Goal: Task Accomplishment & Management: Manage account settings

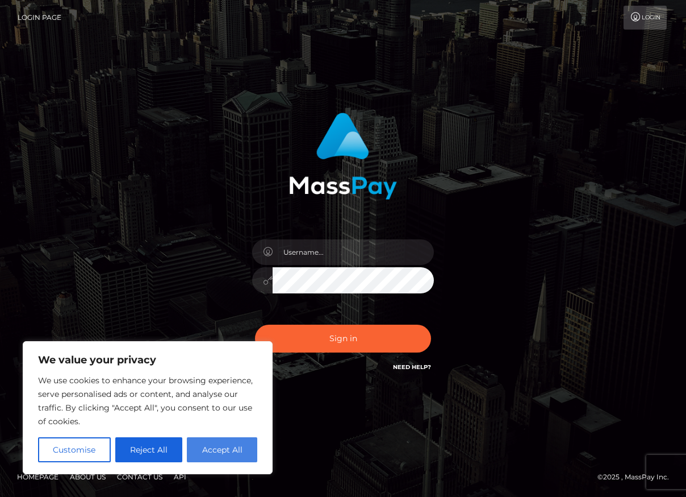
click at [207, 454] on button "Accept All" at bounding box center [222, 449] width 70 height 25
checkbox input "true"
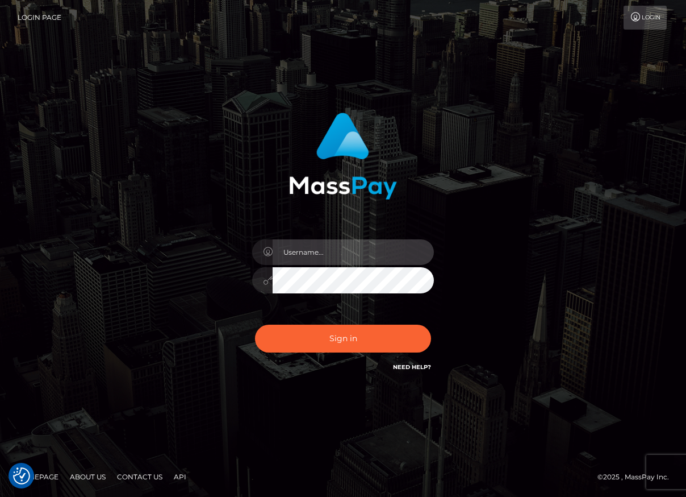
click at [339, 265] on input "text" at bounding box center [353, 252] width 161 height 26
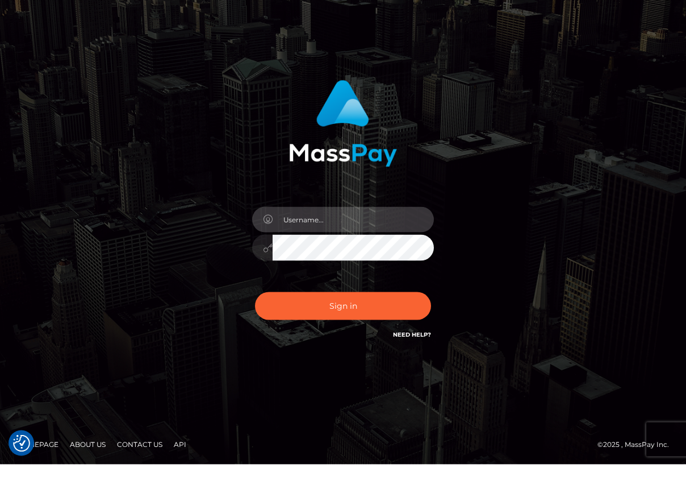
type input "ZmluZG9nb2RkZXNzbm9lbGxlQGdtYWlsLmNvbQ=="
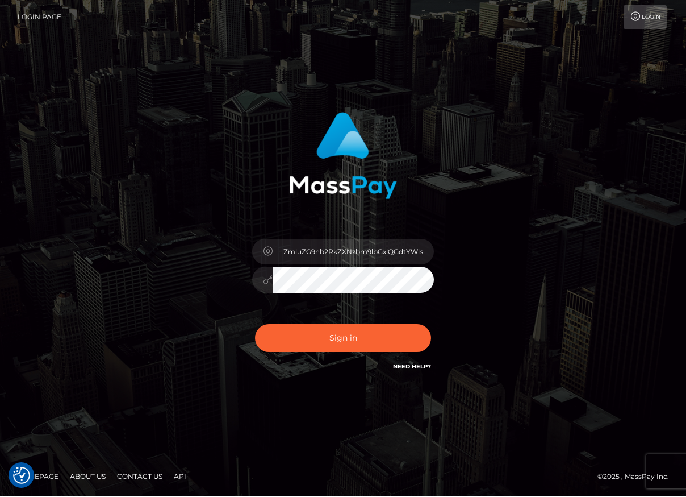
click at [354, 352] on button "Sign in" at bounding box center [343, 338] width 176 height 28
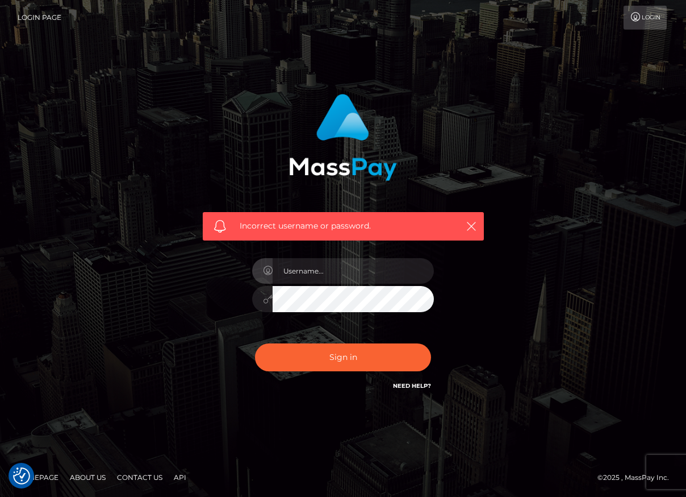
click at [462, 285] on div "Incorrect username or password." at bounding box center [343, 242] width 298 height 315
click at [469, 232] on icon "button" at bounding box center [471, 225] width 11 height 11
click at [464, 233] on button "button" at bounding box center [471, 226] width 14 height 14
click at [476, 237] on div "Incorrect username or password." at bounding box center [343, 226] width 281 height 28
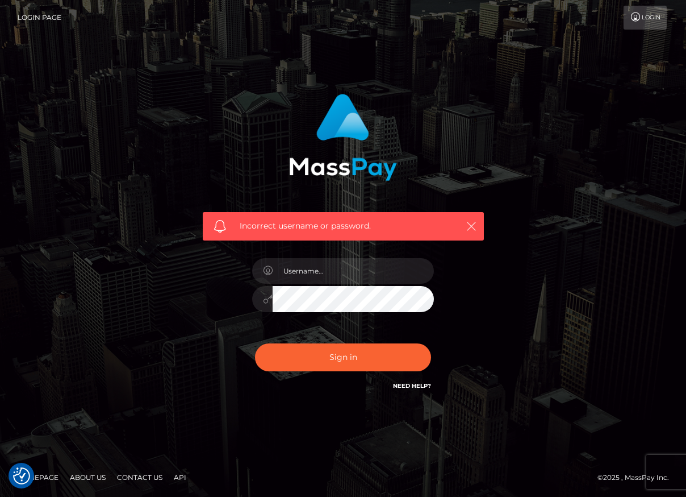
click at [473, 232] on icon "button" at bounding box center [471, 225] width 11 height 11
click at [471, 232] on icon "button" at bounding box center [471, 225] width 11 height 11
click at [377, 283] on input "text" at bounding box center [353, 271] width 161 height 26
type input "findogoddessnoelle@gmail.com"
click at [343, 371] on button "Sign in" at bounding box center [343, 357] width 176 height 28
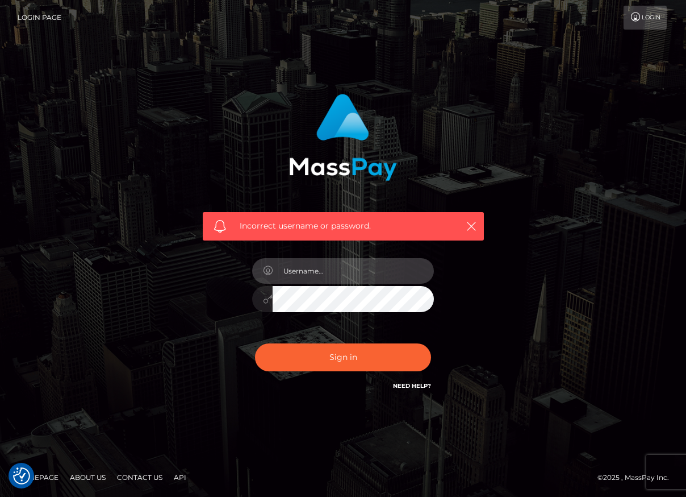
click at [313, 283] on input "text" at bounding box center [353, 271] width 161 height 26
click at [599, 190] on div "Incorrect username or password." at bounding box center [343, 248] width 648 height 327
click at [313, 283] on input "text" at bounding box center [353, 271] width 161 height 26
type input "[EMAIL_ADDRESS][DOMAIN_NAME]"
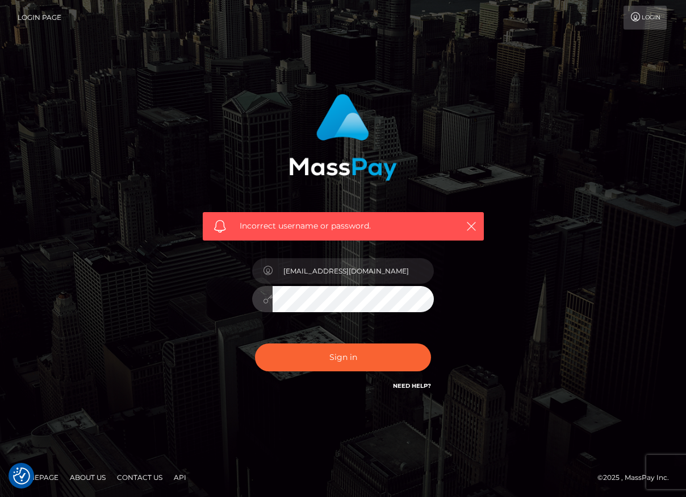
click at [343, 371] on button "Sign in" at bounding box center [343, 357] width 176 height 28
